Goal: Navigation & Orientation: Understand site structure

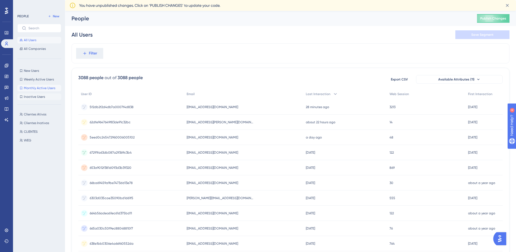
drag, startPoint x: 45, startPoint y: 89, endPoint x: 45, endPoint y: 94, distance: 4.9
click at [45, 89] on span "Monthly Active Users" at bounding box center [39, 88] width 31 height 4
click at [35, 122] on span "Clientes Inativos" at bounding box center [36, 123] width 25 height 4
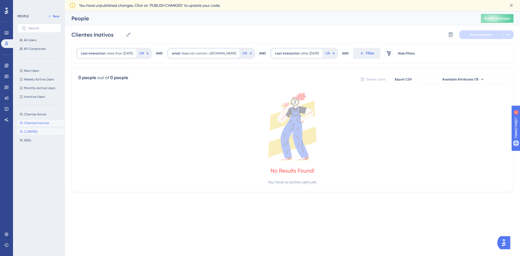
click at [35, 132] on span "CLIENTES" at bounding box center [31, 131] width 14 height 4
click at [36, 139] on button "WEG WEG" at bounding box center [40, 140] width 47 height 6
type input "WEG"
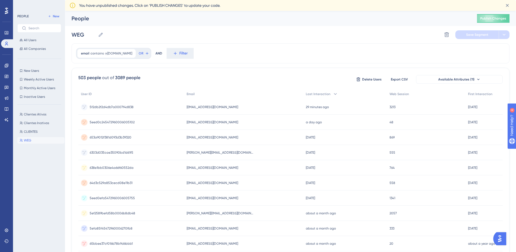
click at [5, 11] on icon at bounding box center [6, 10] width 3 height 7
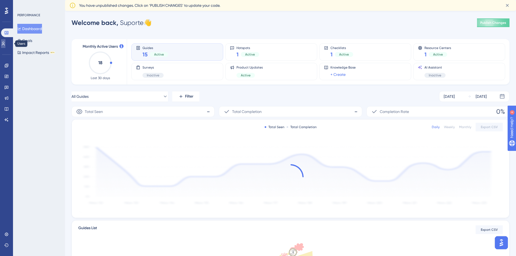
click at [5, 44] on icon at bounding box center [3, 43] width 4 height 4
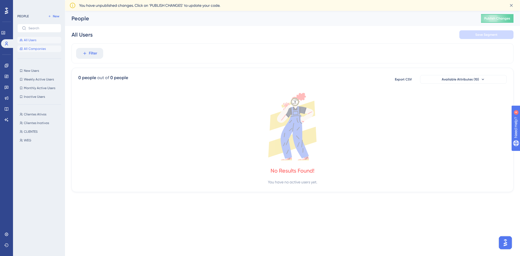
click at [34, 48] on span "All Companies" at bounding box center [35, 49] width 22 height 4
click at [6, 109] on icon at bounding box center [7, 109] width 4 height 4
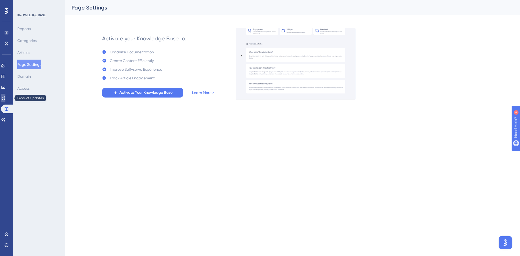
click at [2, 95] on link at bounding box center [3, 98] width 4 height 9
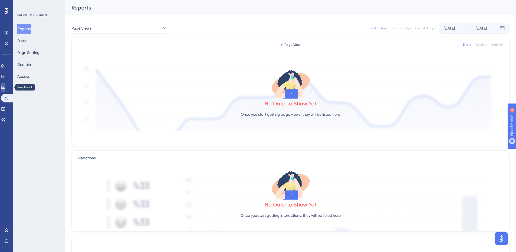
click at [5, 85] on icon at bounding box center [3, 87] width 4 height 4
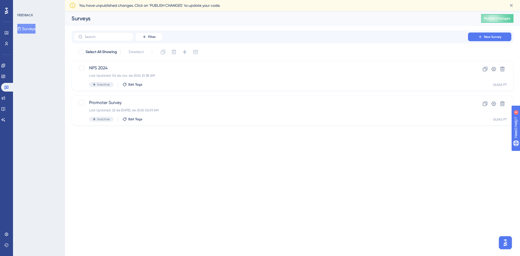
click at [473, 32] on div "Filter New Survey" at bounding box center [292, 36] width 442 height 13
click at [477, 36] on button "New Survey" at bounding box center [489, 36] width 43 height 9
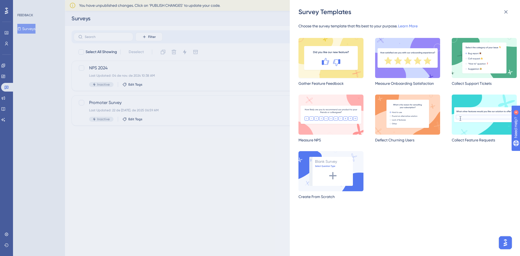
click at [345, 60] on img at bounding box center [330, 58] width 65 height 40
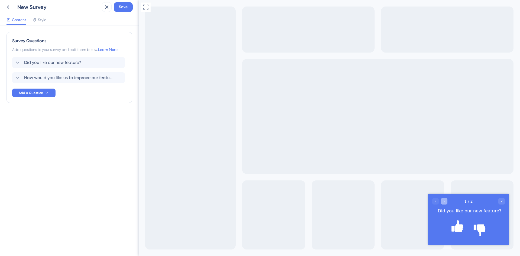
click at [443, 200] on icon "Go to Question 2" at bounding box center [443, 201] width 3 height 3
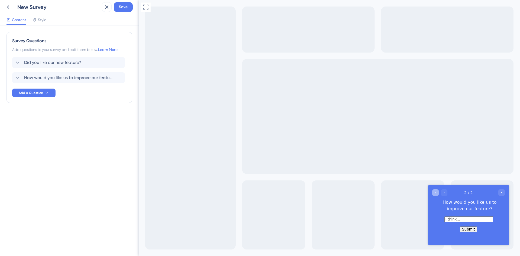
drag, startPoint x: 437, startPoint y: 190, endPoint x: 725, endPoint y: 376, distance: 343.2
click at [437, 190] on div "Go to Question 1" at bounding box center [435, 192] width 6 height 6
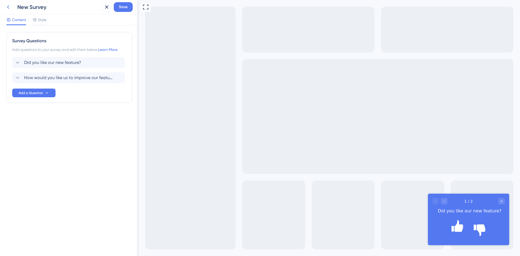
click at [8, 9] on icon at bounding box center [8, 7] width 6 height 6
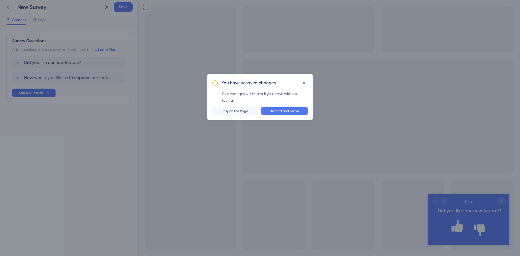
click at [285, 110] on span "Discard and Leave" at bounding box center [284, 111] width 29 height 4
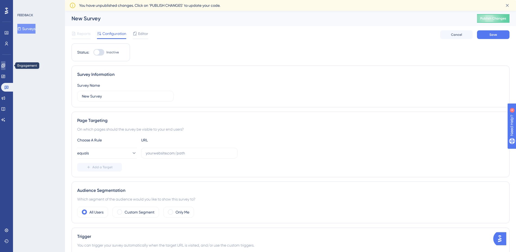
click at [5, 67] on icon at bounding box center [3, 65] width 4 height 4
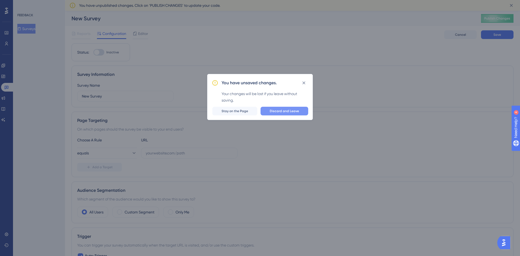
click at [270, 108] on button "Discard and Leave" at bounding box center [284, 111] width 48 height 9
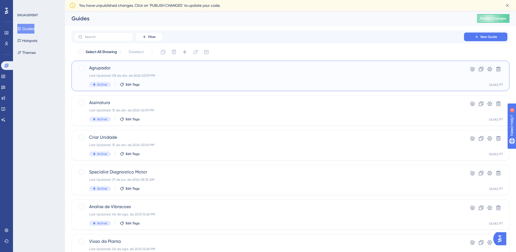
click at [185, 70] on span "Agrupador" at bounding box center [268, 68] width 359 height 6
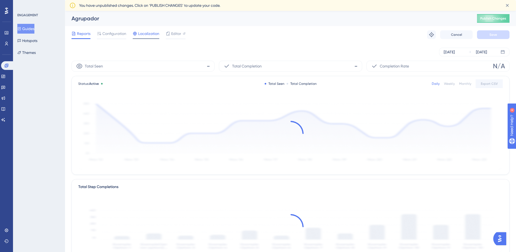
click at [145, 37] on div "Localization" at bounding box center [146, 34] width 27 height 9
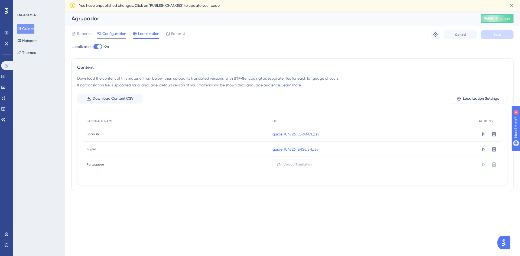
click at [112, 36] on span "Configuration" at bounding box center [114, 33] width 24 height 6
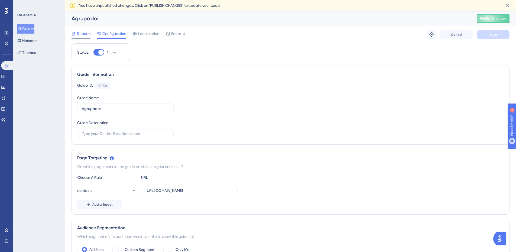
click at [84, 38] on div at bounding box center [80, 38] width 19 height 1
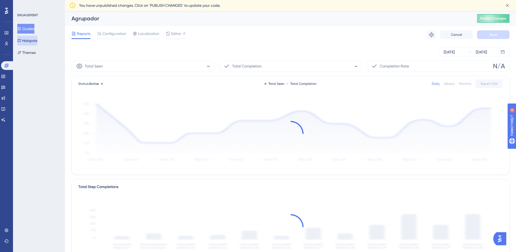
click at [32, 45] on button "Hotspots" at bounding box center [27, 41] width 20 height 10
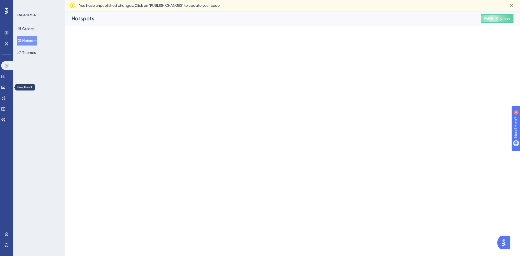
click at [0, 93] on div "Performance Users Engagement Widgets Feedback Product Updates Knowledge Base AI…" at bounding box center [6, 128] width 13 height 256
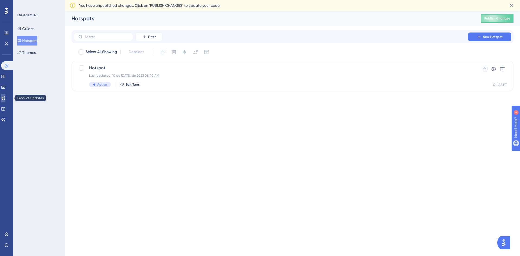
click at [5, 101] on link at bounding box center [3, 98] width 4 height 9
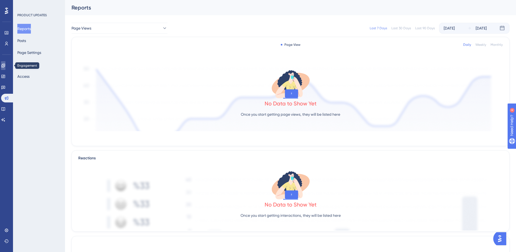
click at [4, 62] on link at bounding box center [3, 65] width 4 height 9
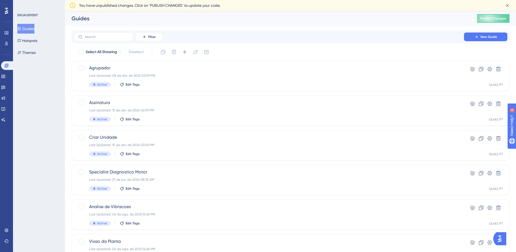
click at [7, 81] on div "Engagement Widgets Feedback Product Updates Knowledge Base AI Assistant" at bounding box center [6, 92] width 11 height 63
click at [5, 78] on icon at bounding box center [3, 76] width 4 height 4
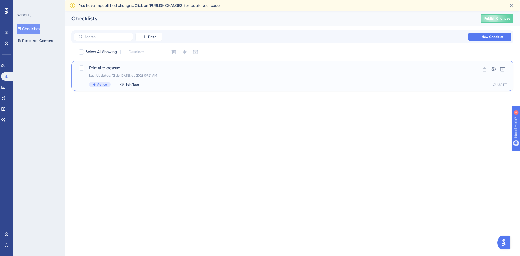
click at [166, 72] on div "Primeiro acesso Last Updated: 12 de [DATE]. de 2023 09:21 AM Active Edit Tags" at bounding box center [270, 76] width 363 height 22
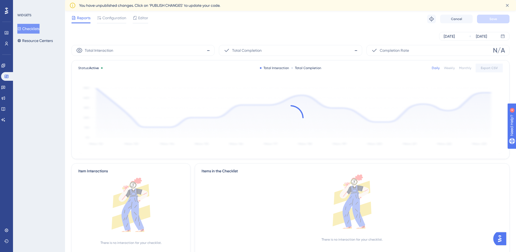
scroll to position [41, 0]
